Goal: Check status: Check status

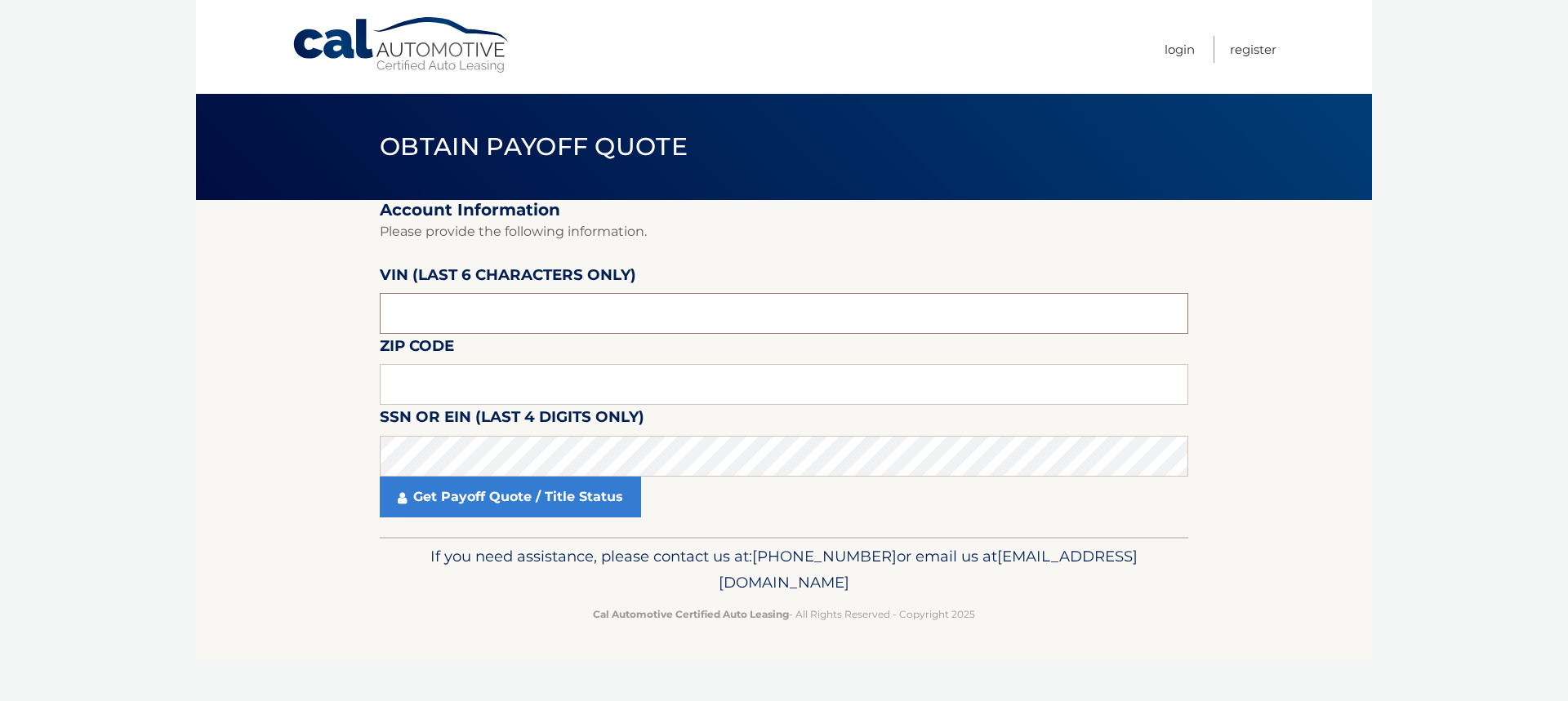
click at [451, 318] on input "text" at bounding box center [784, 313] width 809 height 41
type input "215879"
click at [425, 385] on input "text" at bounding box center [784, 384] width 809 height 41
click at [414, 376] on input "text" at bounding box center [784, 384] width 809 height 41
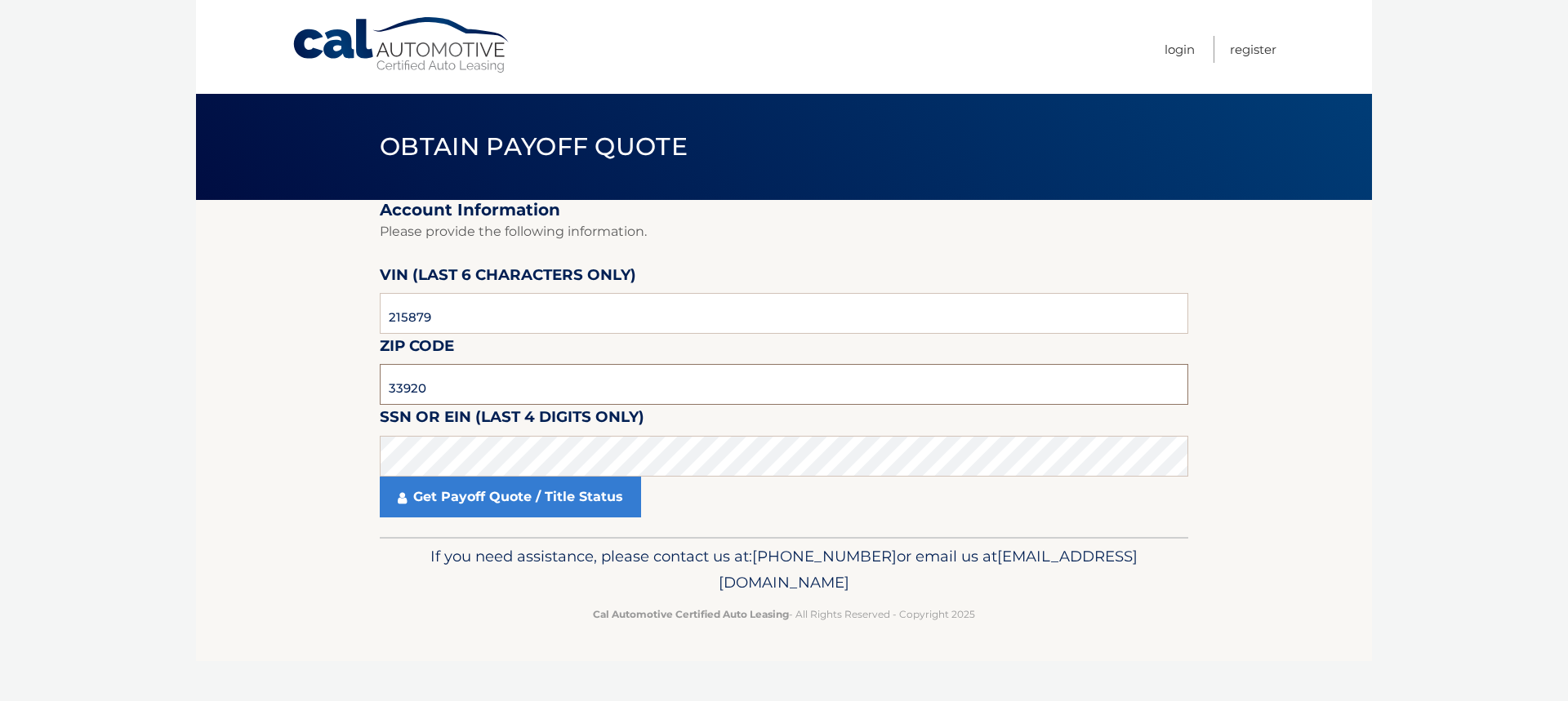
type input "33920"
click at [481, 498] on link "Get Payoff Quote / Title Status" at bounding box center [510, 497] width 261 height 41
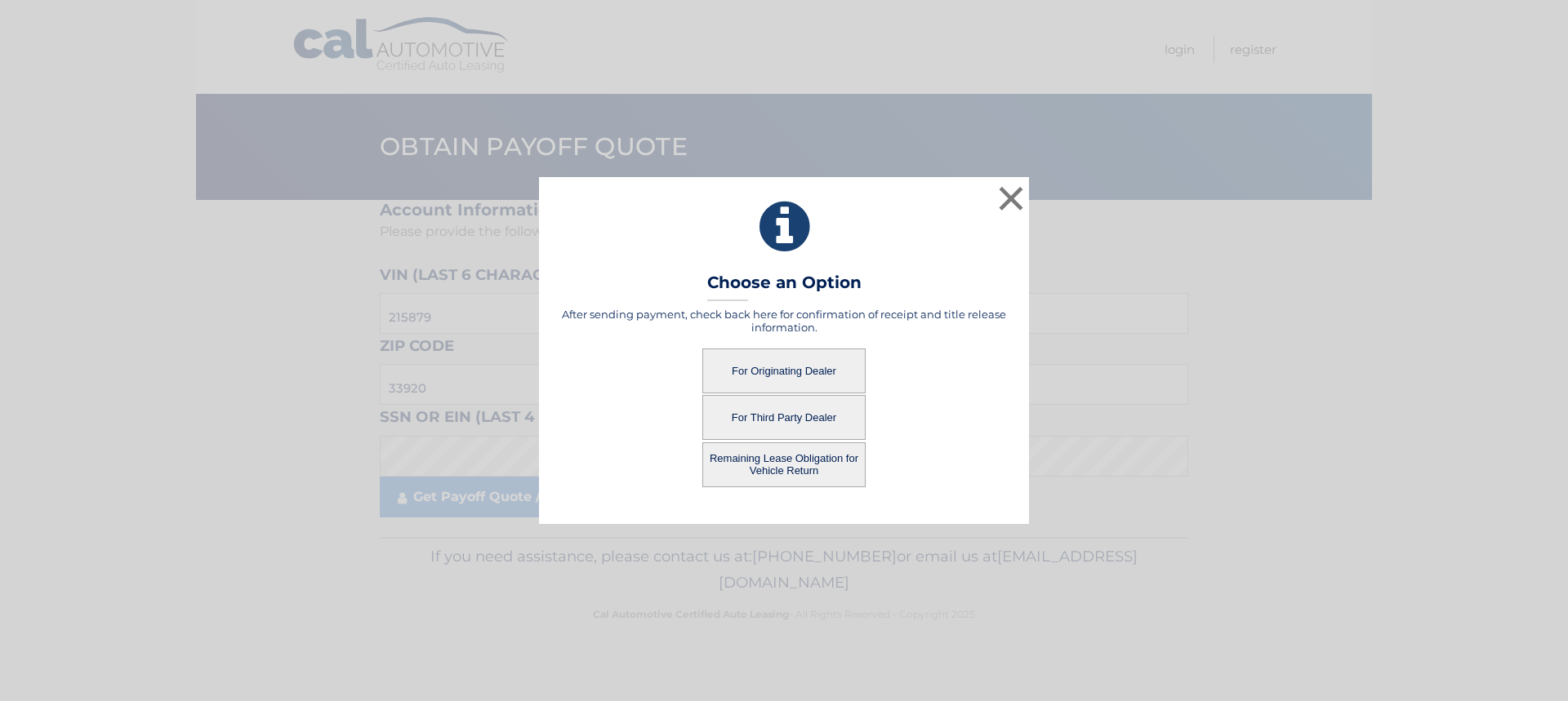
click at [788, 367] on button "For Originating Dealer" at bounding box center [784, 370] width 163 height 45
click at [789, 367] on button "For Originating Dealer" at bounding box center [784, 370] width 163 height 45
